Goal: Task Accomplishment & Management: Manage account settings

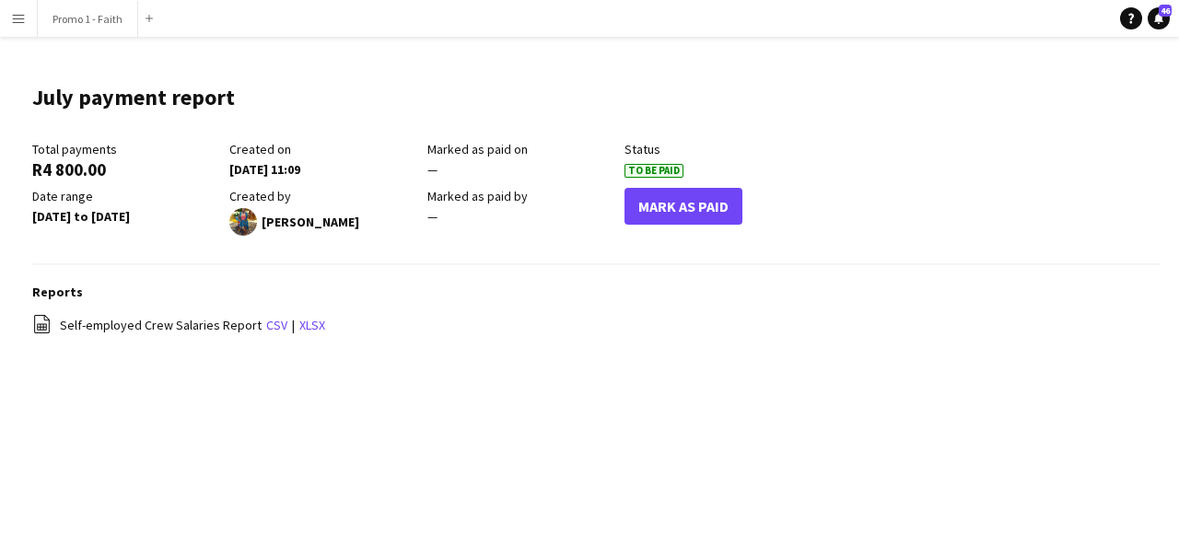
click at [9, 21] on button "Menu" at bounding box center [18, 18] width 37 height 37
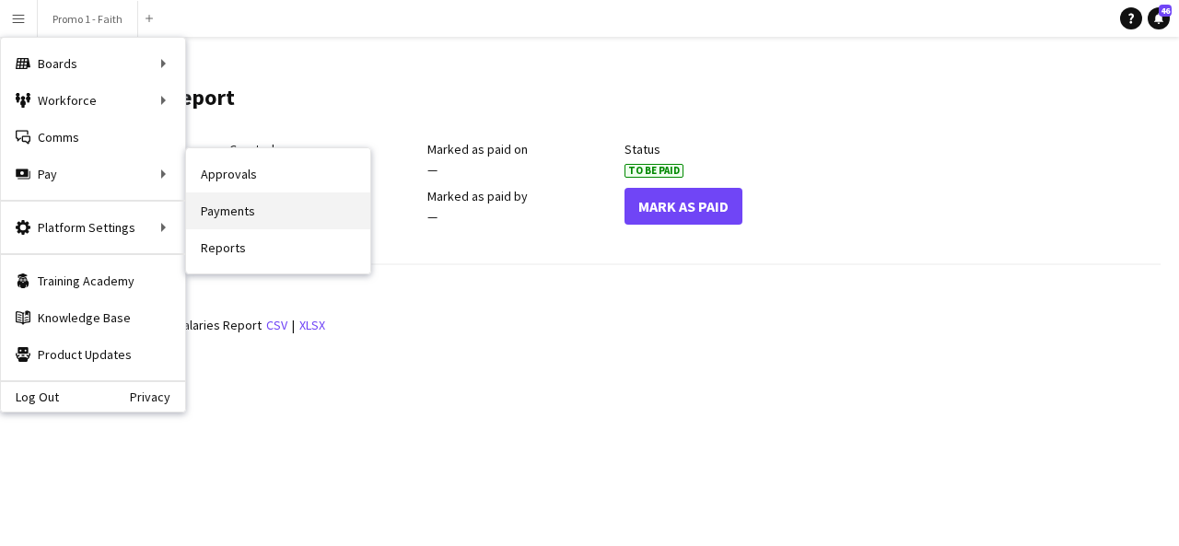
click at [237, 209] on link "Payments" at bounding box center [278, 211] width 184 height 37
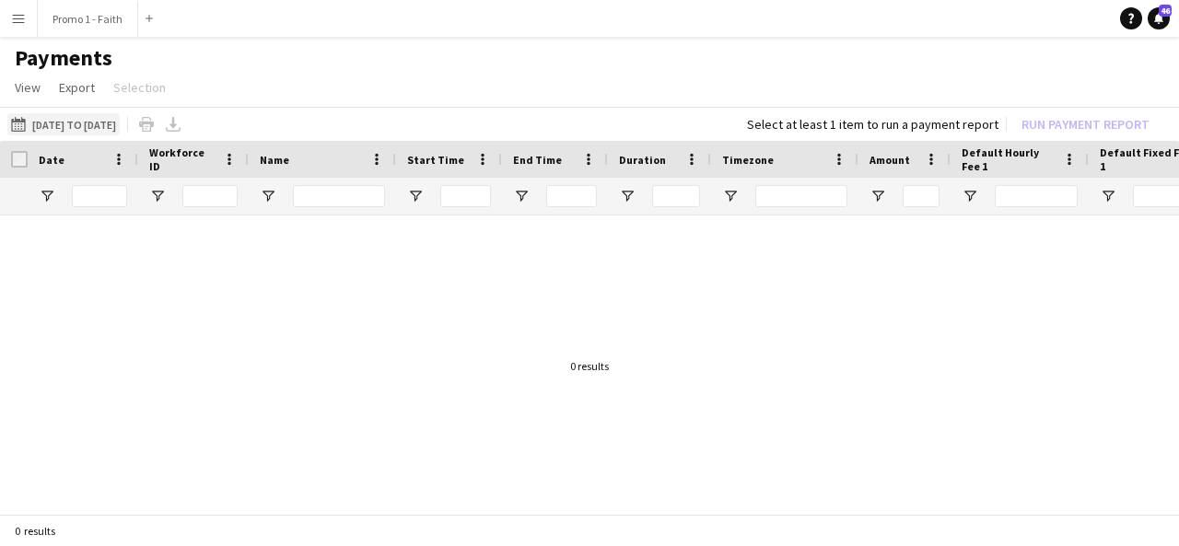
click at [52, 132] on button "25-07-2025 to 27-07-2025 25-07-2025 to 27-07-2025" at bounding box center [63, 124] width 112 height 22
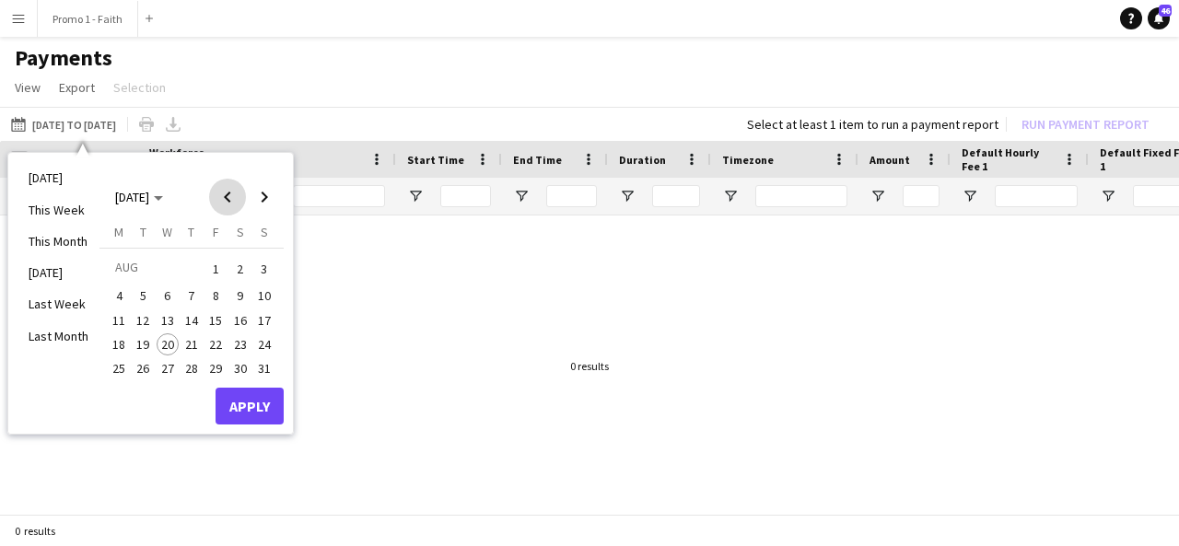
click at [223, 200] on span "Previous month" at bounding box center [227, 197] width 37 height 37
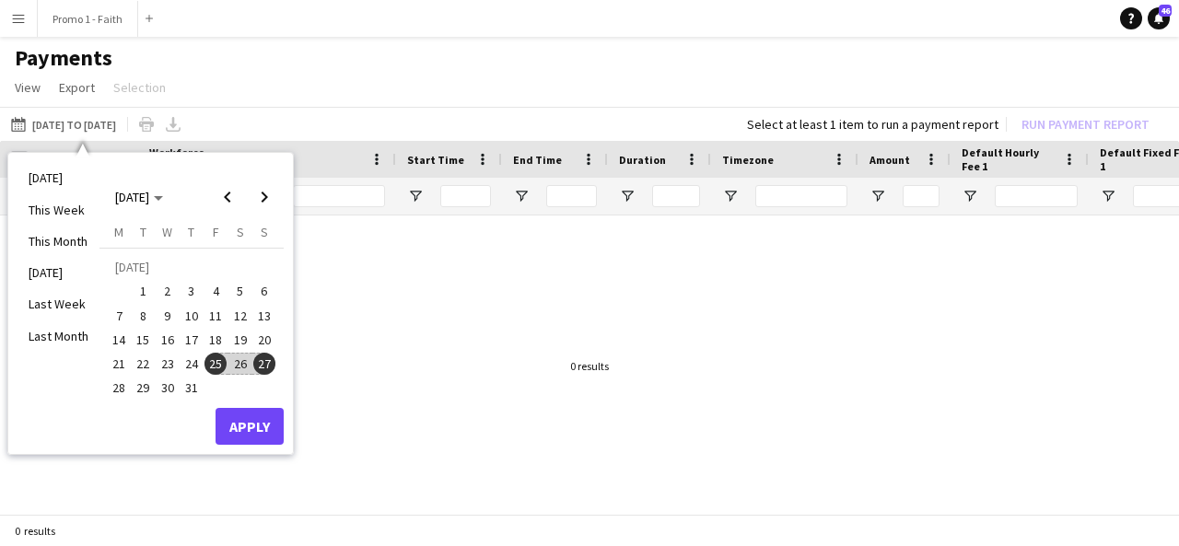
click at [240, 363] on span "26" at bounding box center [240, 364] width 22 height 22
click at [263, 368] on span "27" at bounding box center [264, 364] width 22 height 22
click at [263, 414] on button "Apply" at bounding box center [250, 426] width 68 height 37
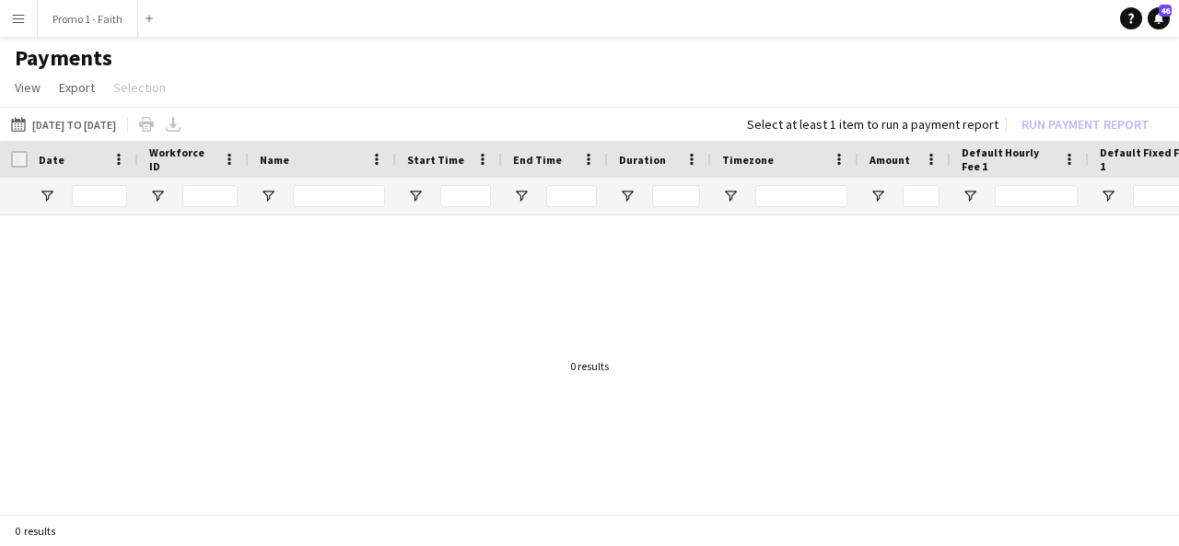
click at [132, 135] on div "25-07-2025 to 27-07-2025 26-07-2025 to 27-07-2025 Today This Week This Month Ye…" at bounding box center [589, 124] width 1179 height 34
click at [90, 127] on button "25-07-2025 to 27-07-2025 26-07-2025 to 27-07-2025" at bounding box center [63, 124] width 112 height 22
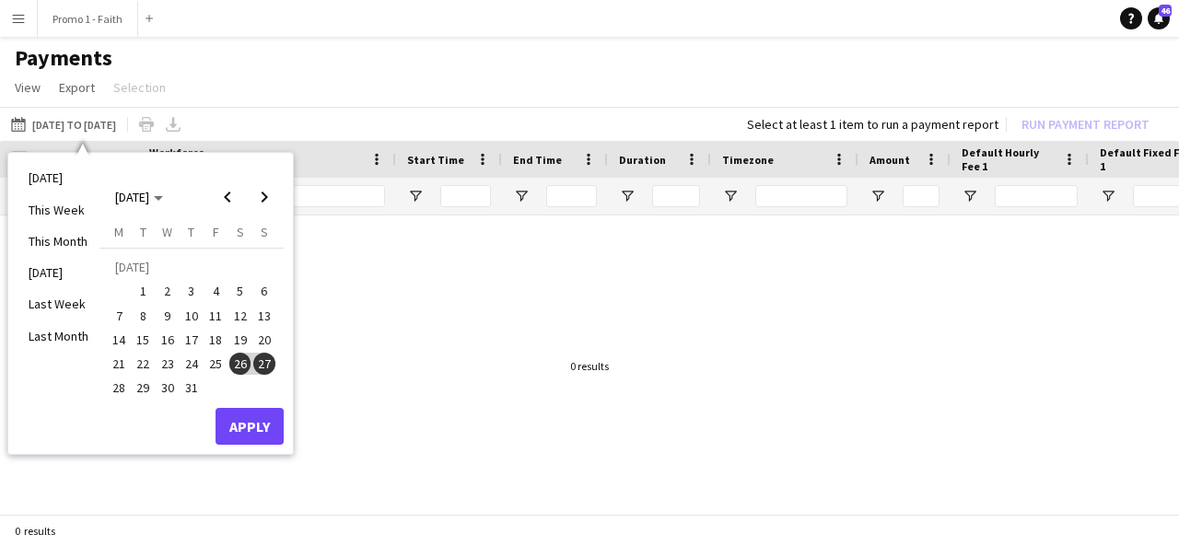
click at [125, 383] on span "28" at bounding box center [119, 389] width 22 height 22
click at [217, 362] on span "25" at bounding box center [215, 364] width 22 height 22
click at [251, 423] on button "Apply" at bounding box center [250, 426] width 68 height 37
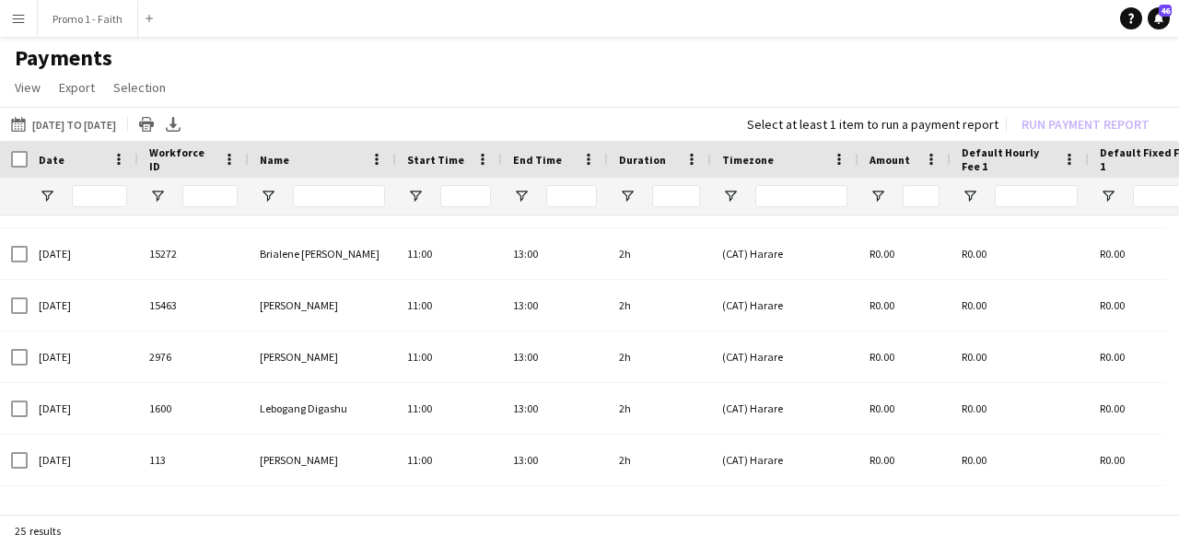
scroll to position [695, 0]
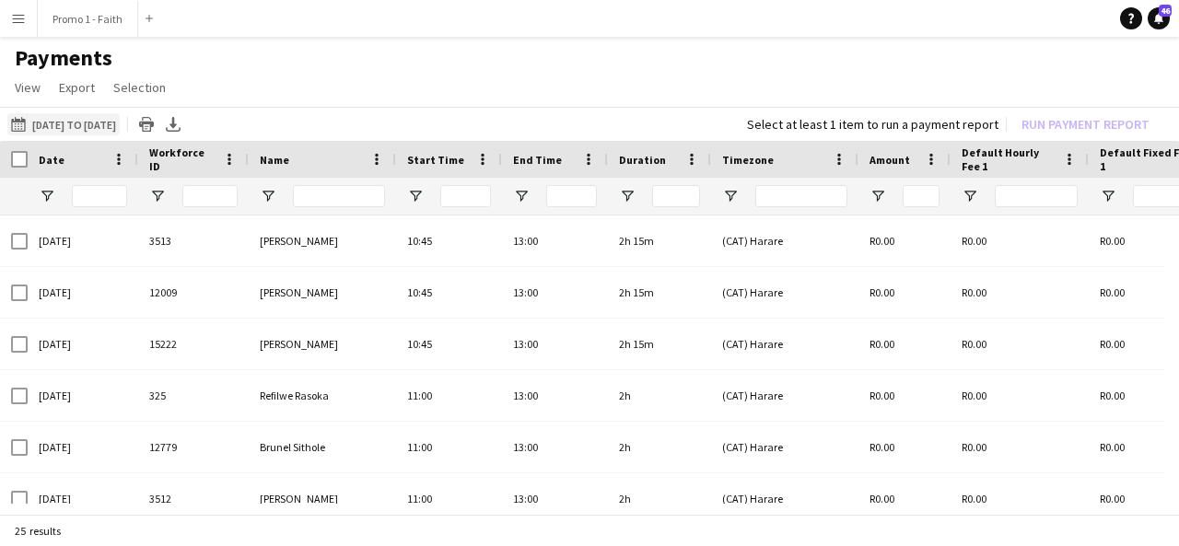
click at [65, 130] on button "25-07-2025 to 27-07-2025 28-07-2025 to 25-07-2025" at bounding box center [63, 124] width 112 height 22
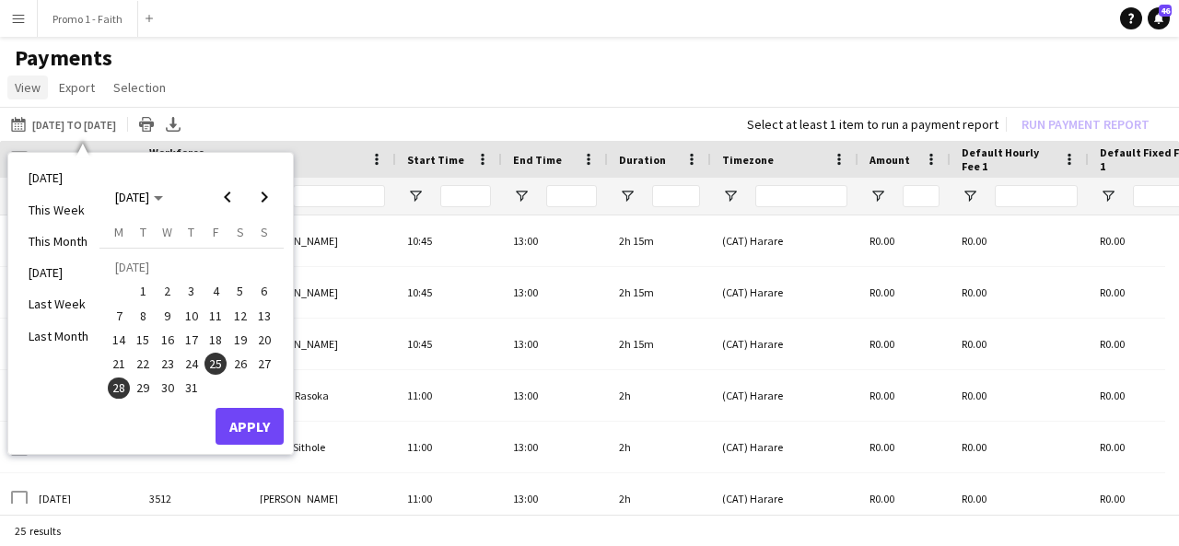
click at [23, 87] on span "View" at bounding box center [28, 87] width 26 height 17
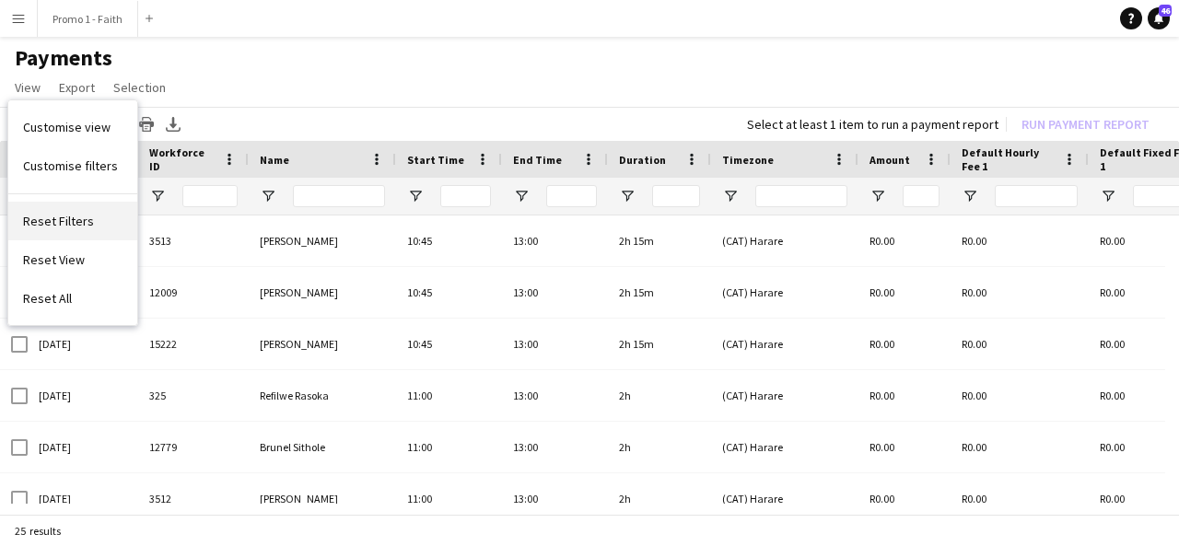
click at [89, 217] on link "Reset Filters" at bounding box center [72, 221] width 129 height 39
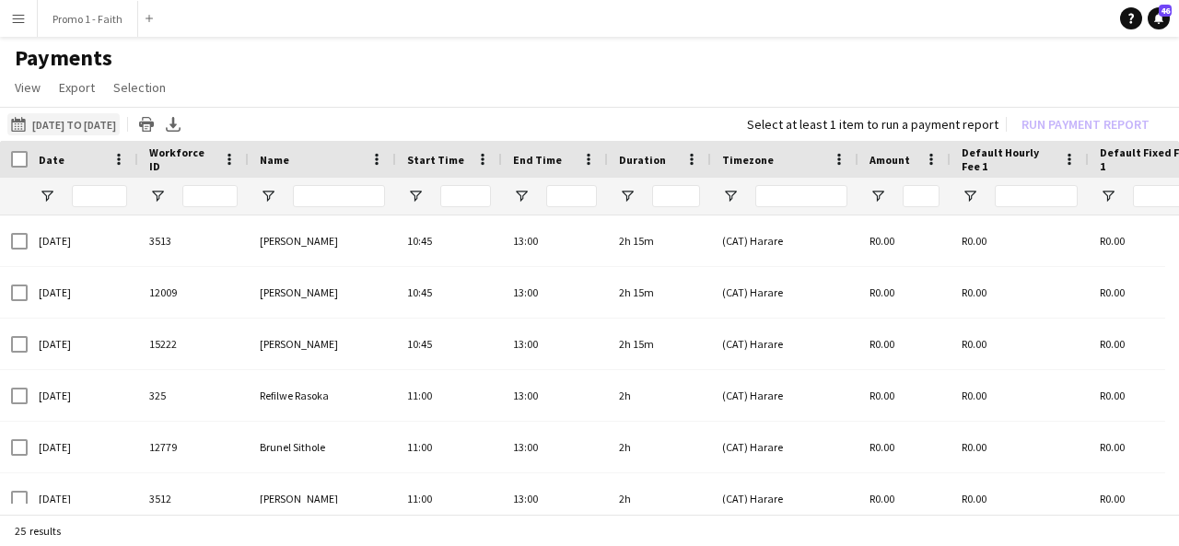
click at [68, 120] on button "25-07-2025 to 27-07-2025 28-07-2025 to 25-07-2025" at bounding box center [63, 124] width 112 height 22
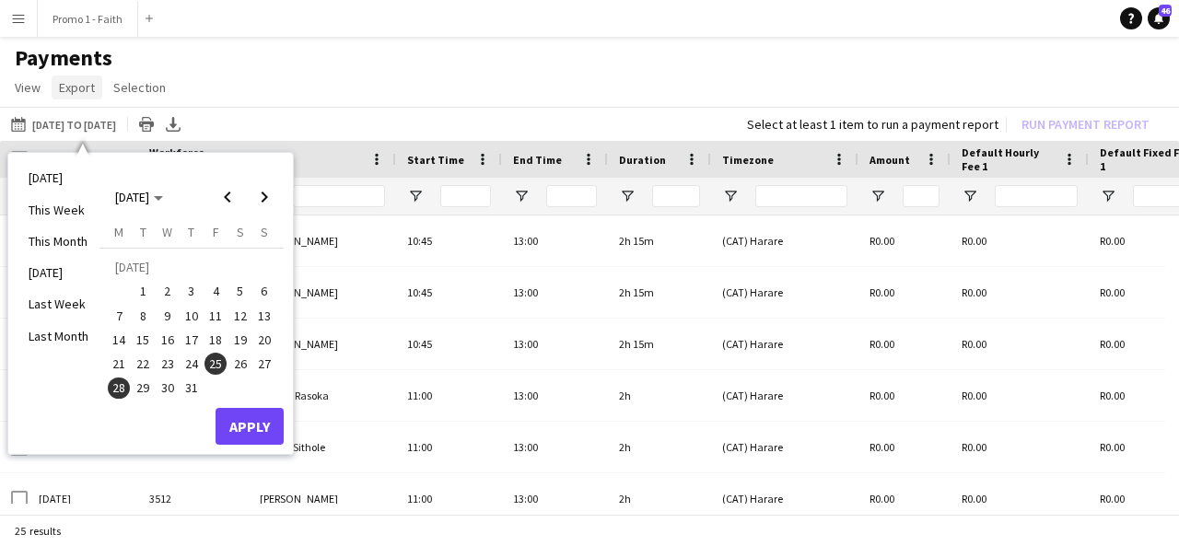
click at [77, 83] on span "Export" at bounding box center [77, 87] width 36 height 17
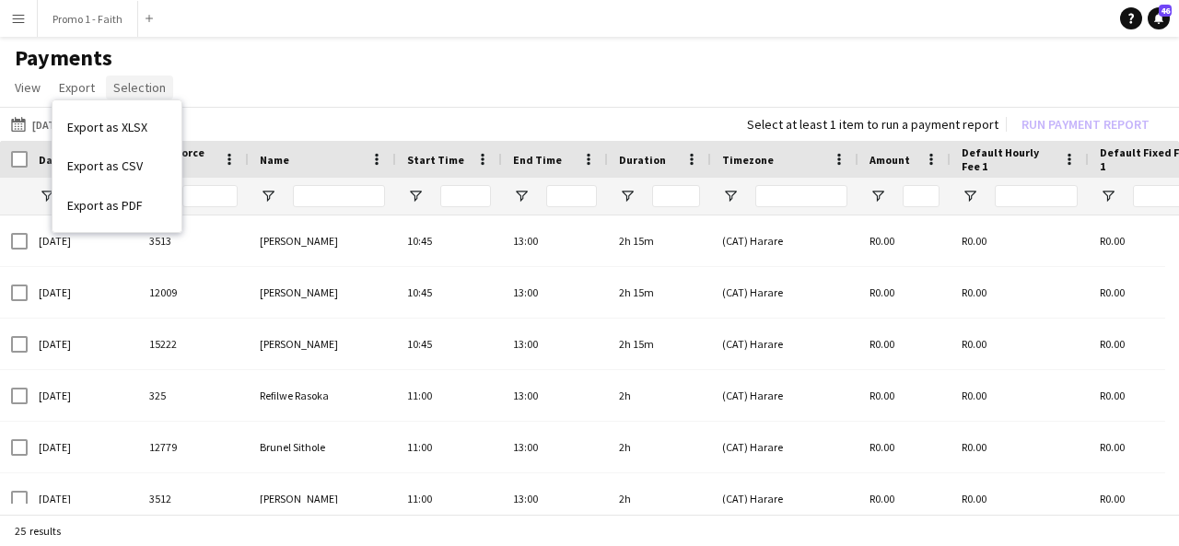
click at [132, 90] on span "Selection" at bounding box center [139, 87] width 53 height 17
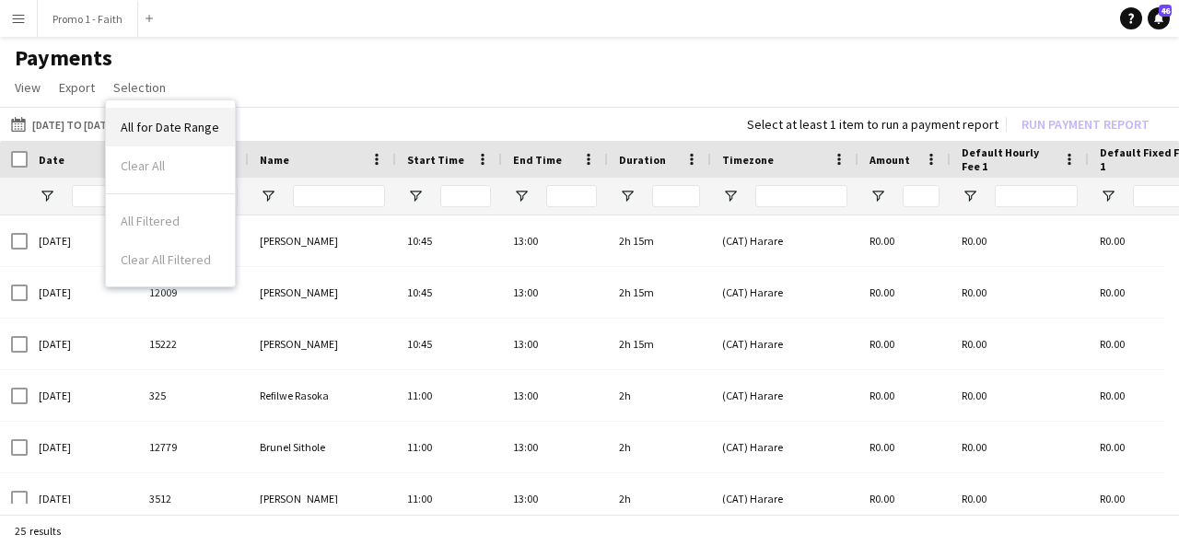
click at [169, 132] on span "All for Date Range" at bounding box center [170, 127] width 99 height 17
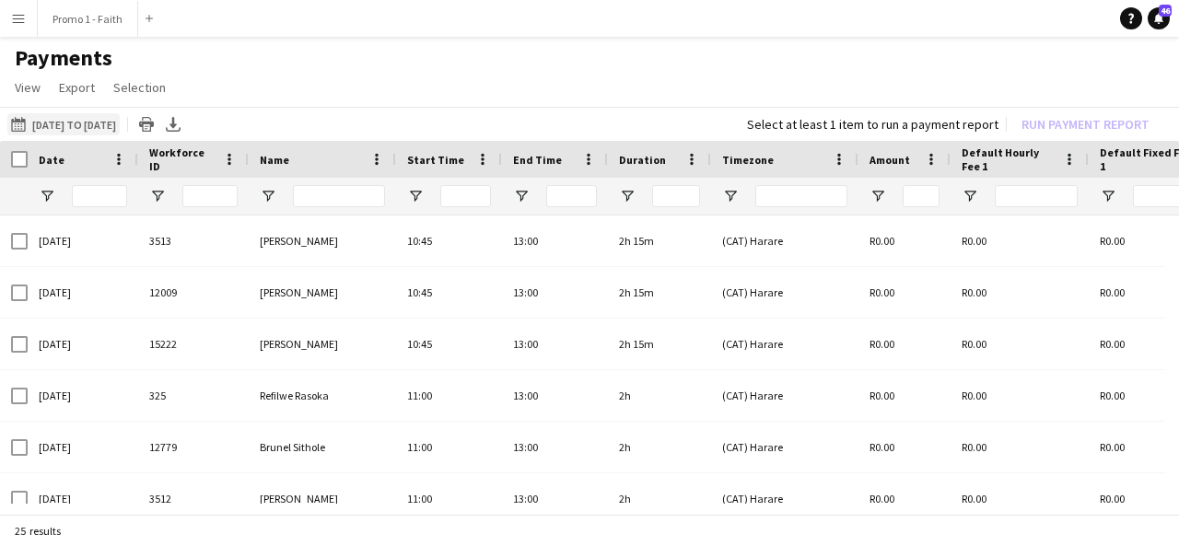
click at [80, 114] on button "25-07-2025 to 27-07-2025 28-07-2025 to 25-07-2025" at bounding box center [63, 124] width 112 height 22
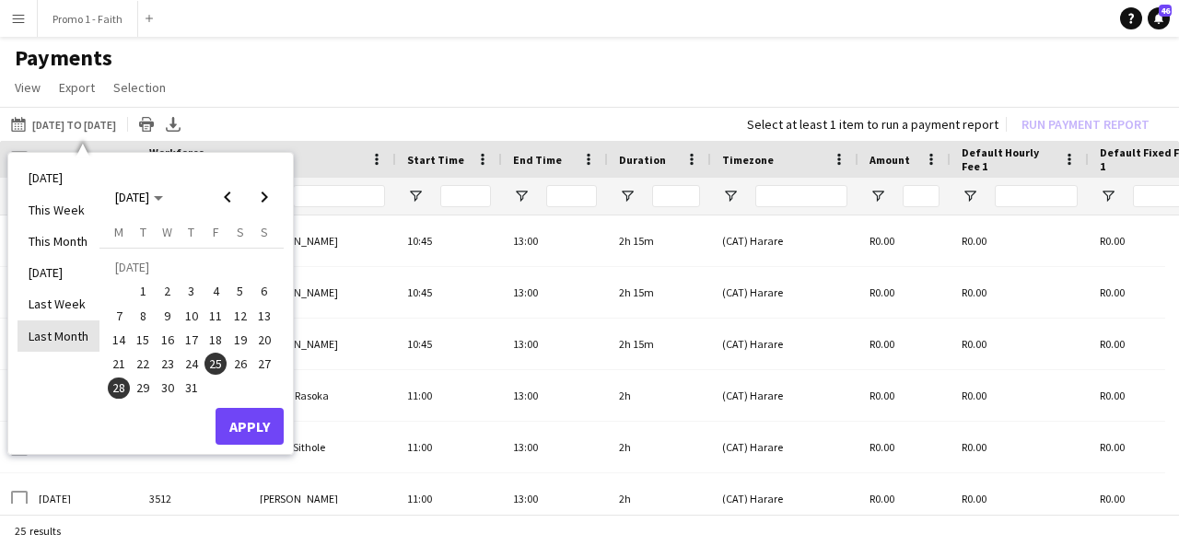
click at [86, 335] on li "Last Month" at bounding box center [59, 336] width 82 height 31
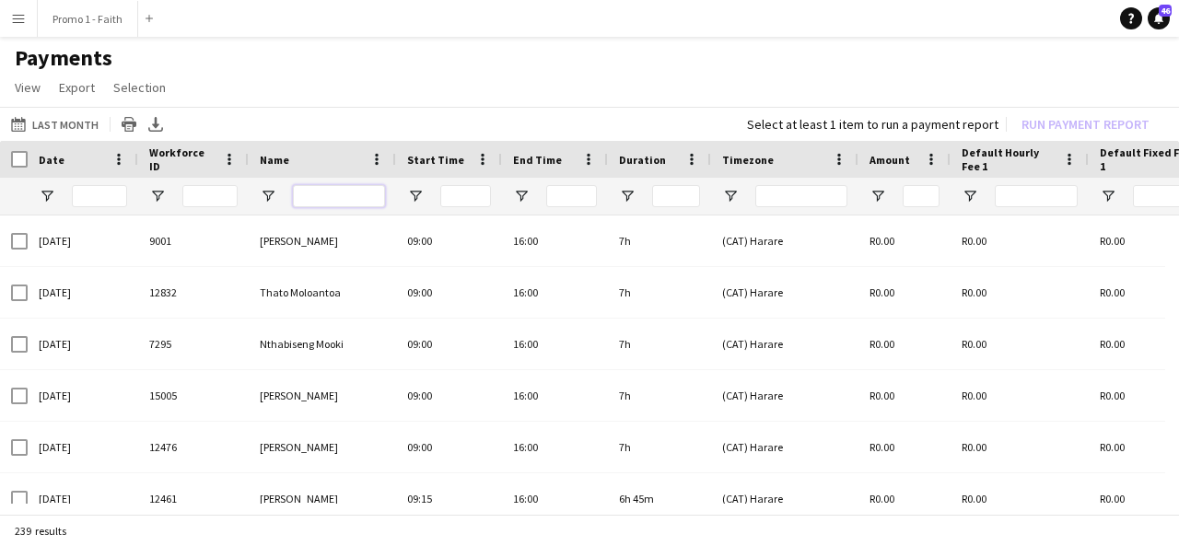
click at [307, 195] on input "Name Filter Input" at bounding box center [339, 196] width 92 height 22
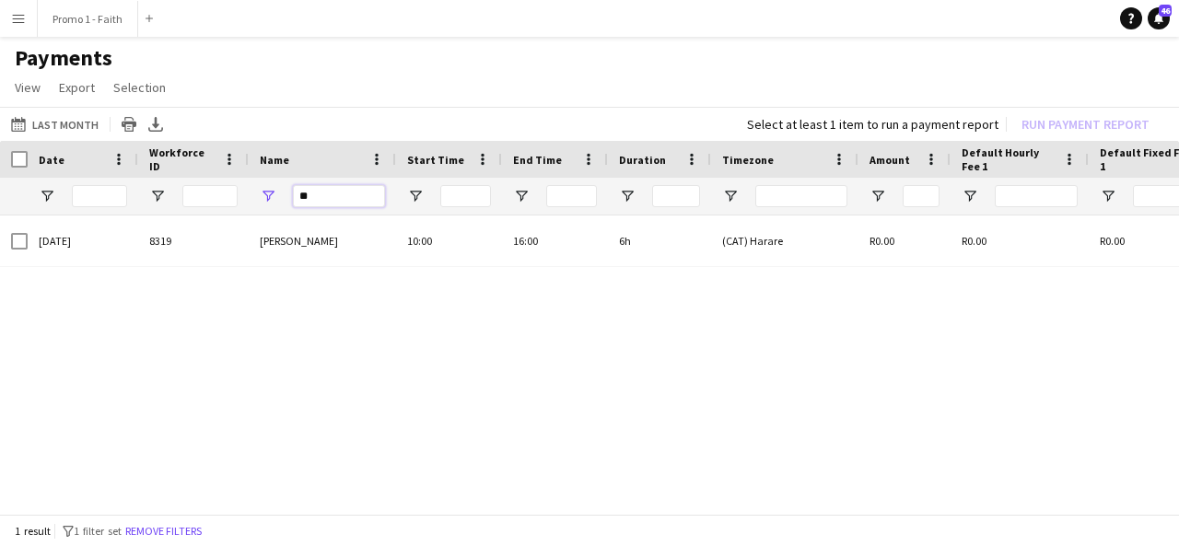
type input "*"
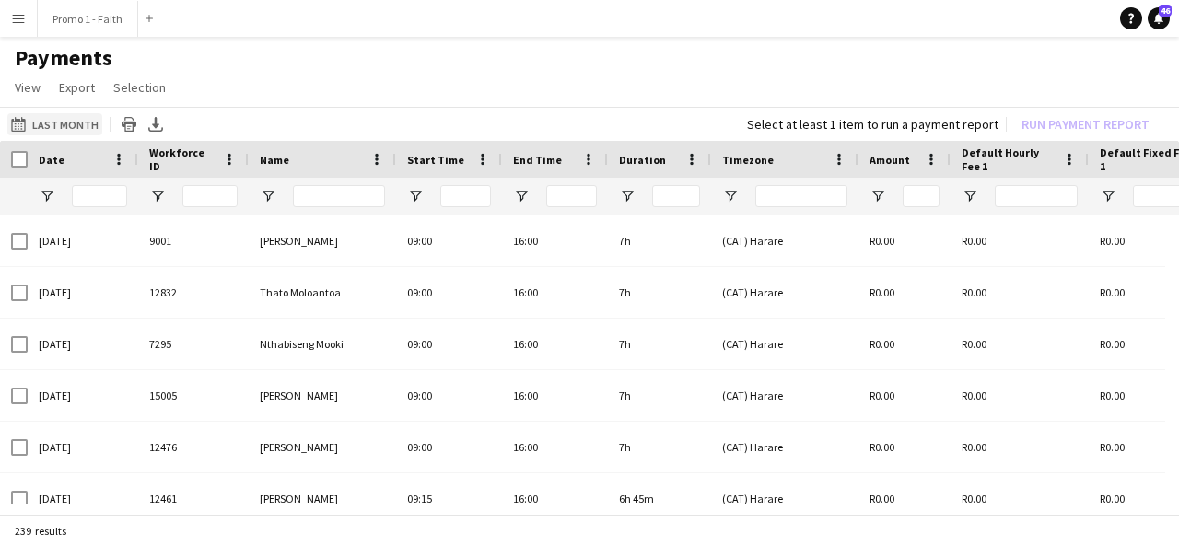
click at [43, 120] on button "25-07-2025 to 27-07-2025 Last Month" at bounding box center [54, 124] width 95 height 22
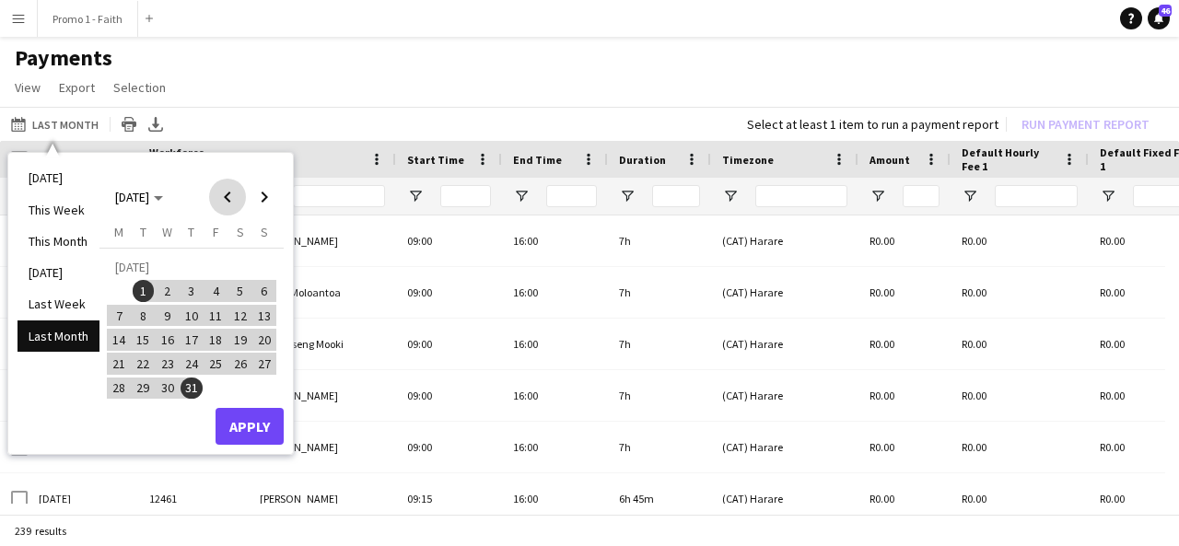
click at [235, 191] on span "Previous month" at bounding box center [227, 197] width 37 height 37
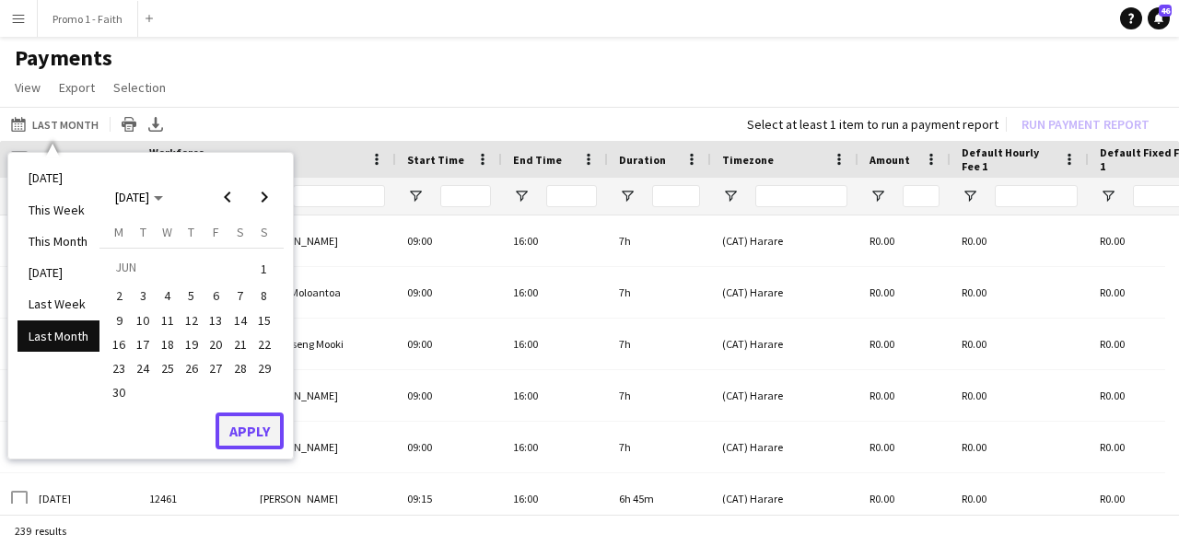
click at [253, 417] on button "Apply" at bounding box center [250, 431] width 68 height 37
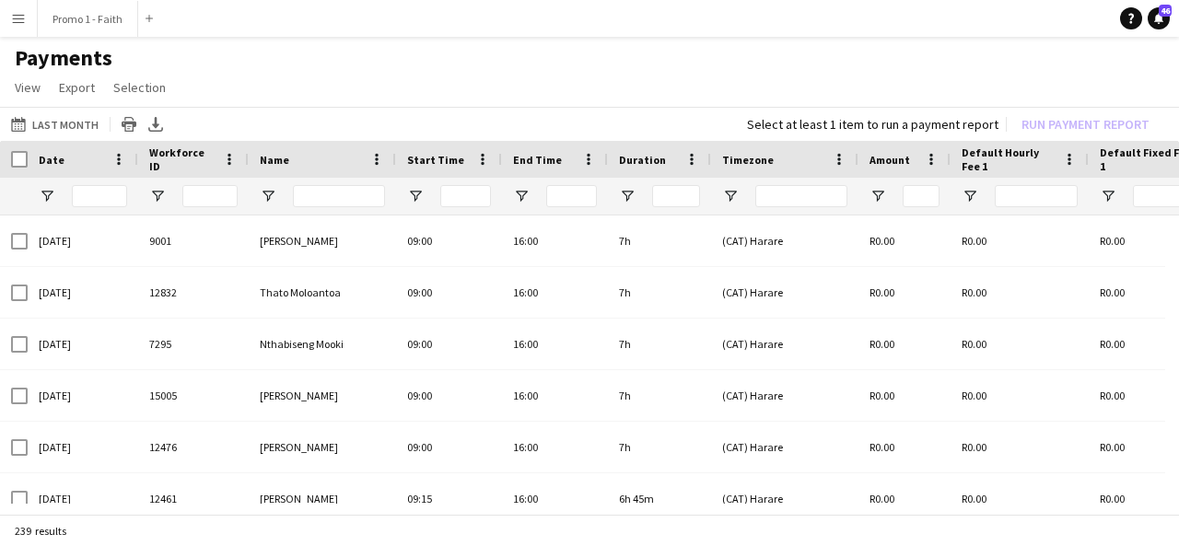
click at [28, 10] on button "Menu" at bounding box center [18, 18] width 37 height 37
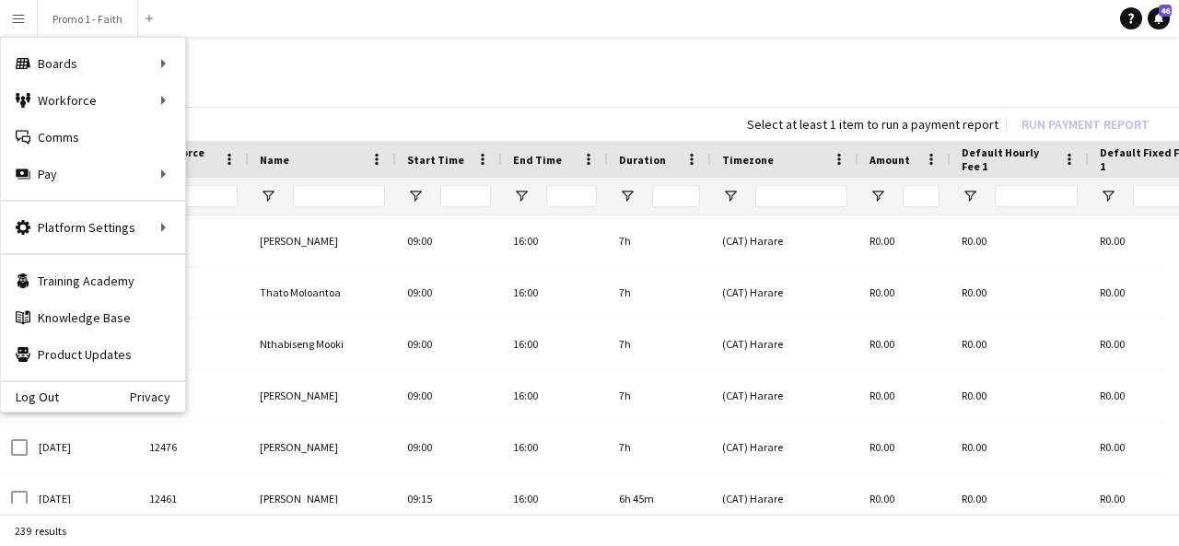
click at [53, 386] on div "Log Out Privacy" at bounding box center [93, 395] width 184 height 31
click at [49, 400] on link "Log Out" at bounding box center [30, 397] width 58 height 15
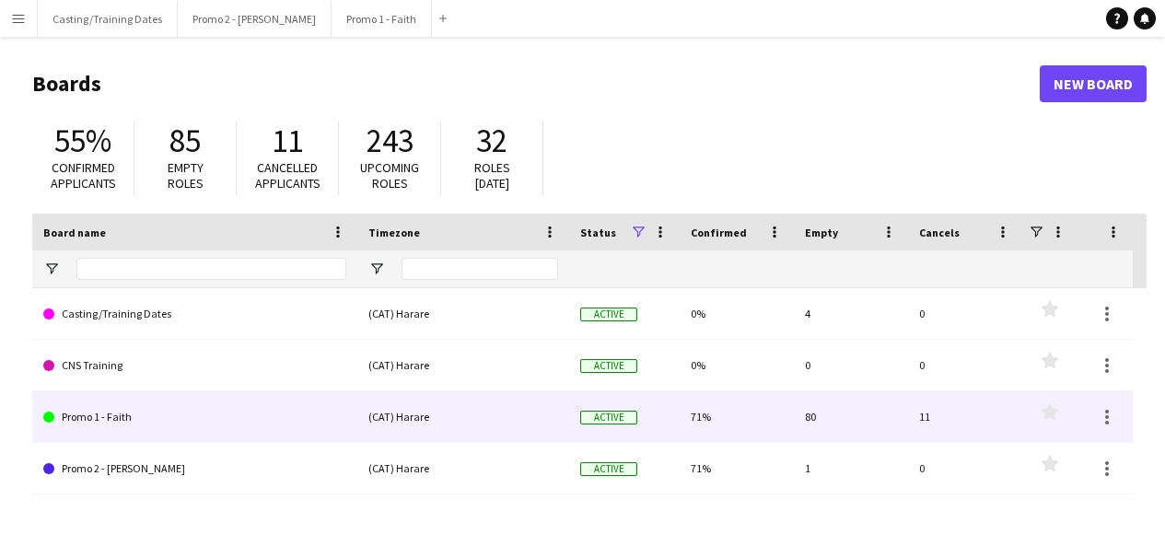
click at [112, 411] on link "Promo 1 - Faith" at bounding box center [194, 417] width 303 height 52
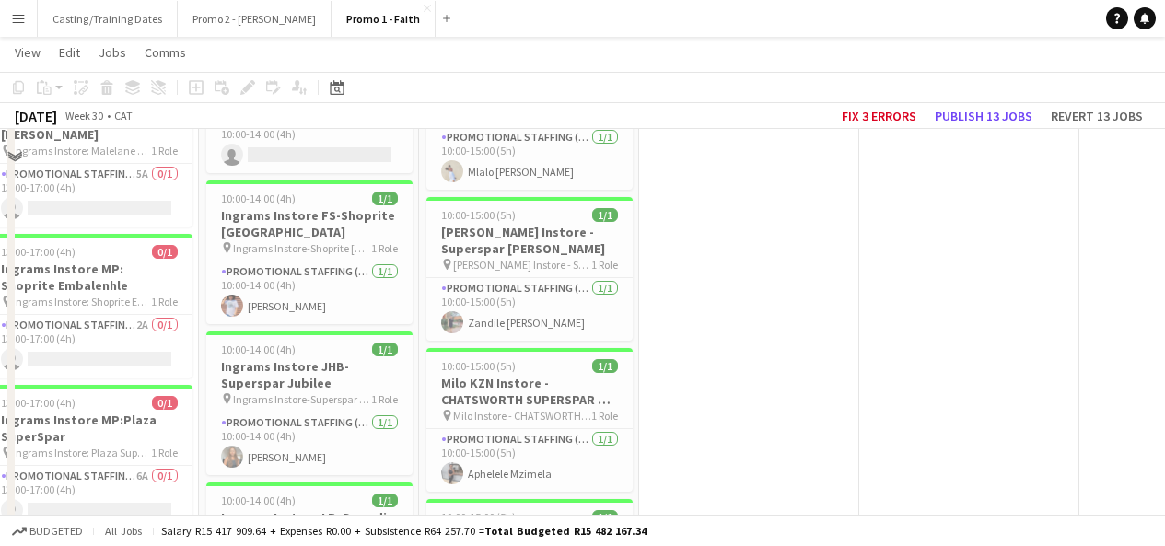
scroll to position [11298, 0]
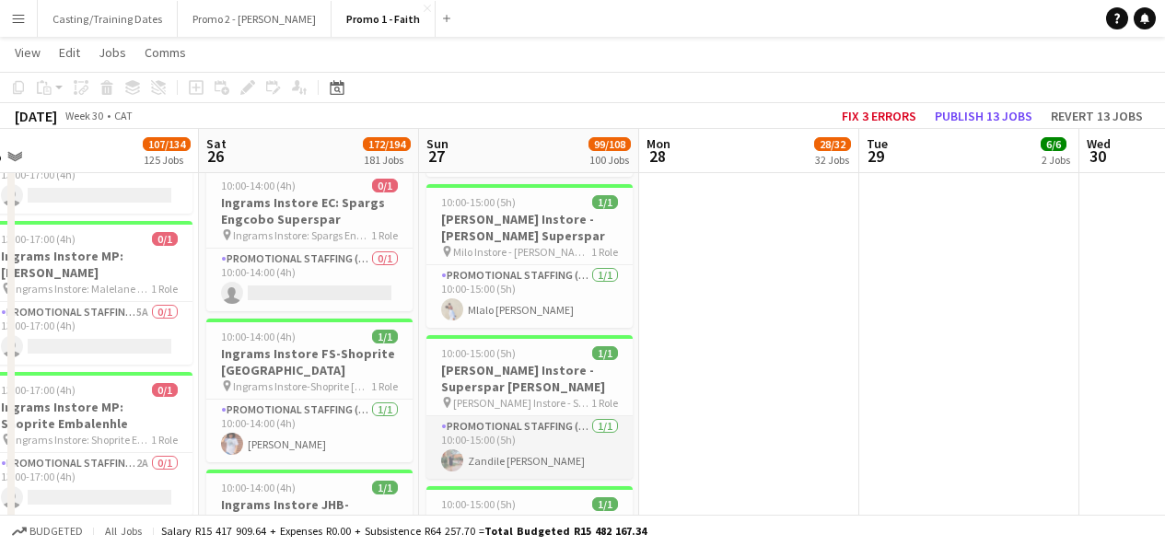
click at [490, 416] on app-card-role "Promotional Staffing (Brand Ambassadors) [DATE] 10:00-15:00 (5h) [PERSON_NAME]" at bounding box center [529, 447] width 206 height 63
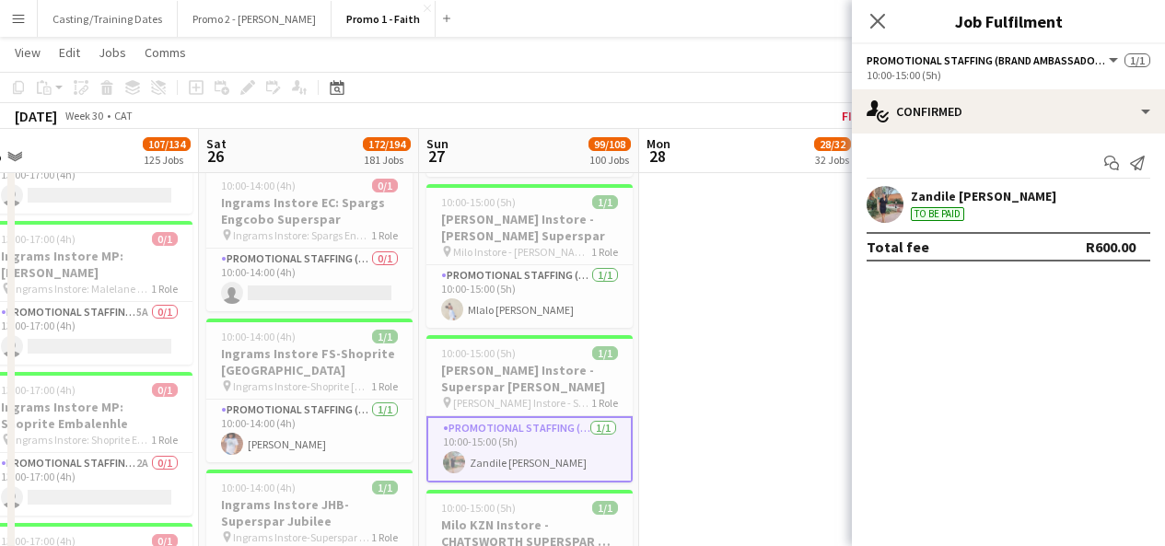
click at [886, 199] on app-user-avatar at bounding box center [885, 204] width 37 height 37
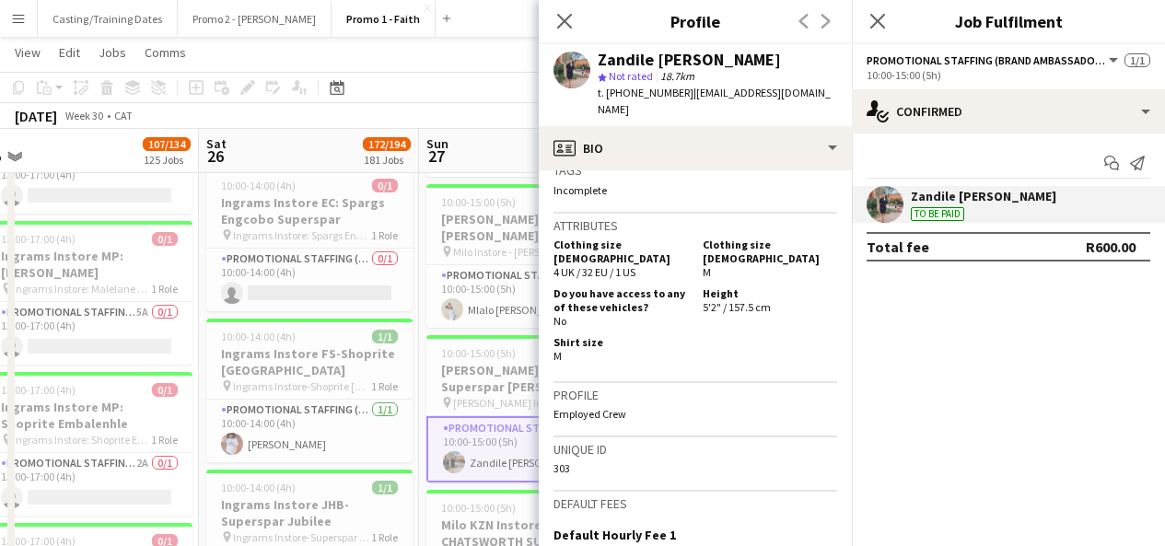
scroll to position [964, 0]
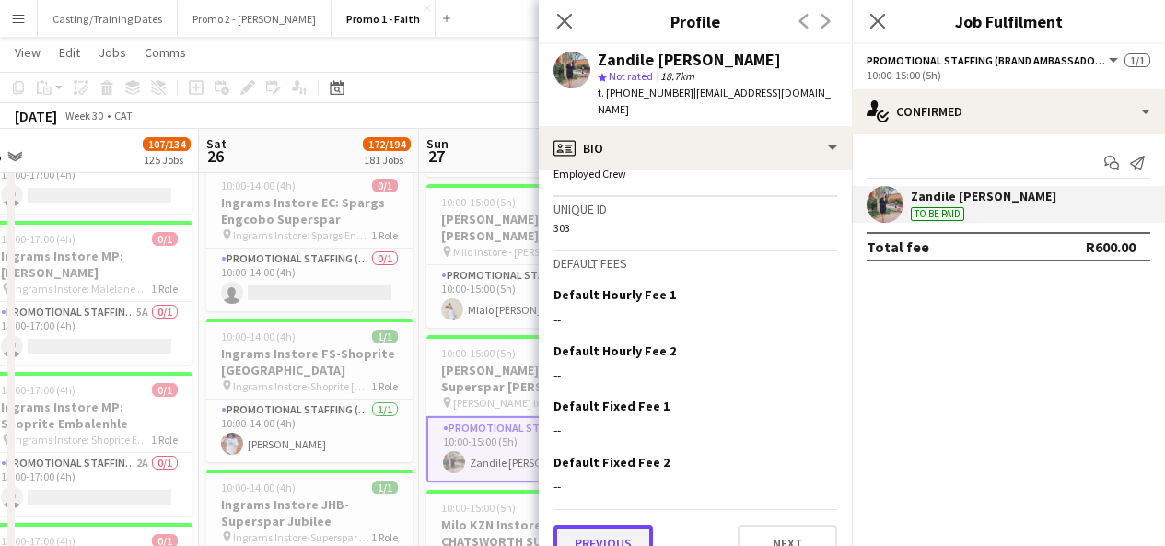
click at [619, 525] on button "Previous" at bounding box center [603, 543] width 99 height 37
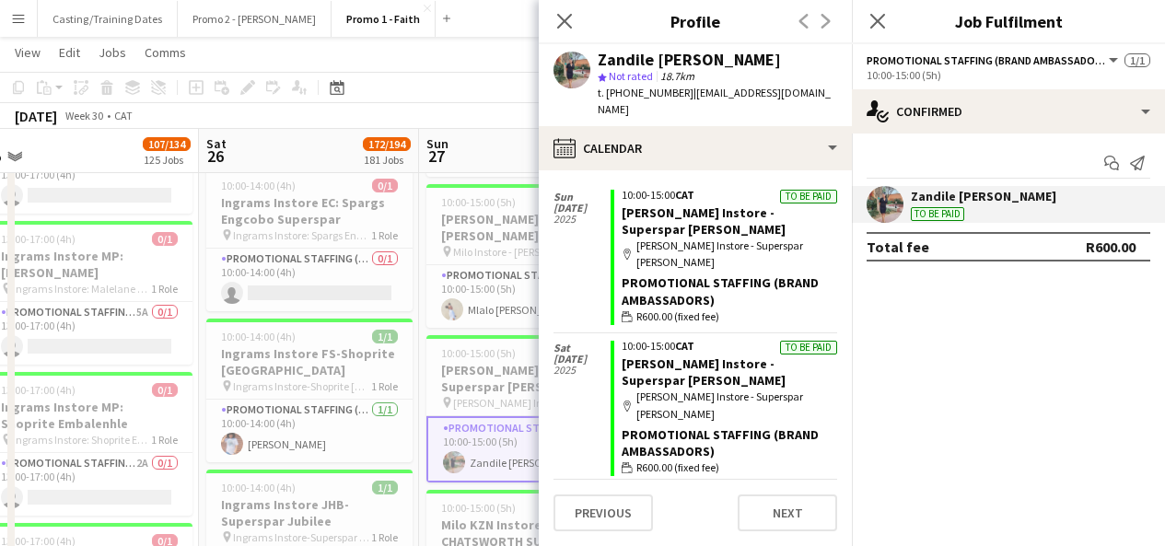
scroll to position [54, 0]
click at [556, 13] on icon at bounding box center [564, 21] width 18 height 18
